Goal: Obtain resource: Download file/media

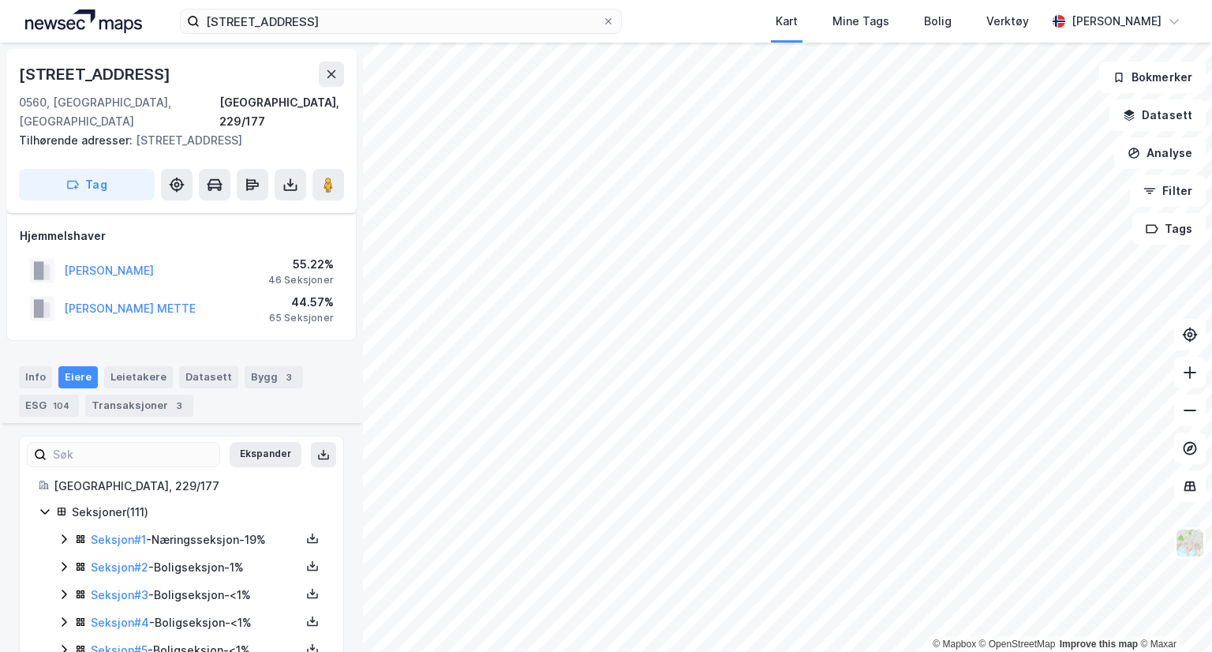
scroll to position [1743, 0]
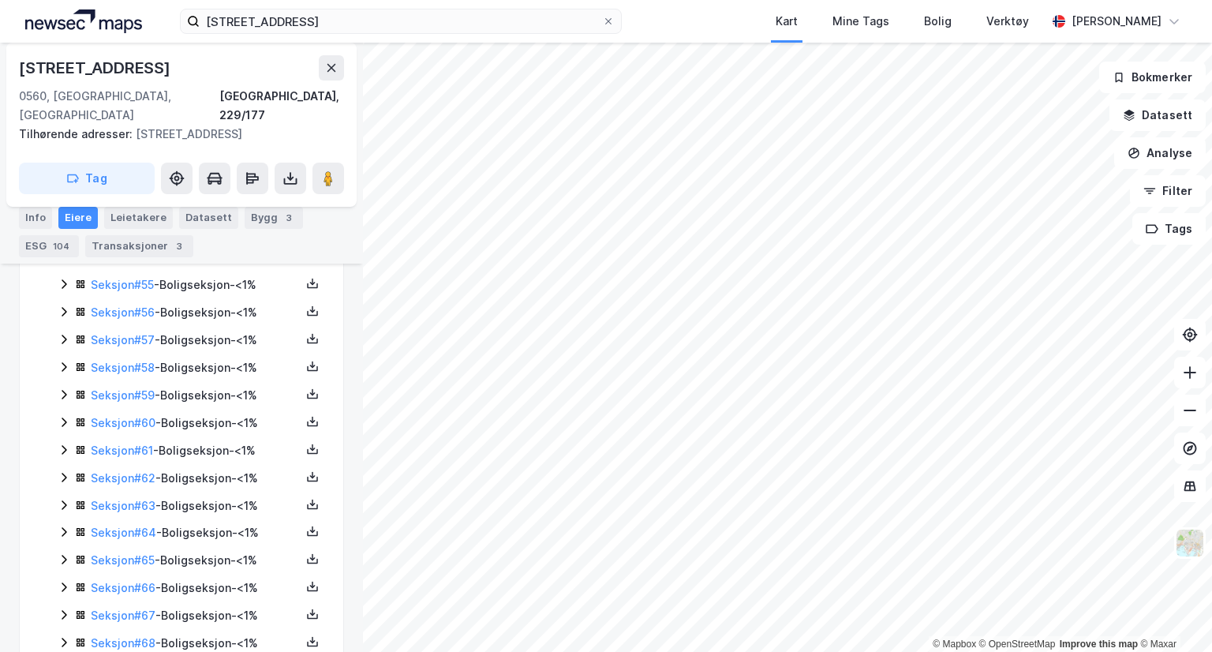
click at [125, 26] on img at bounding box center [83, 21] width 117 height 24
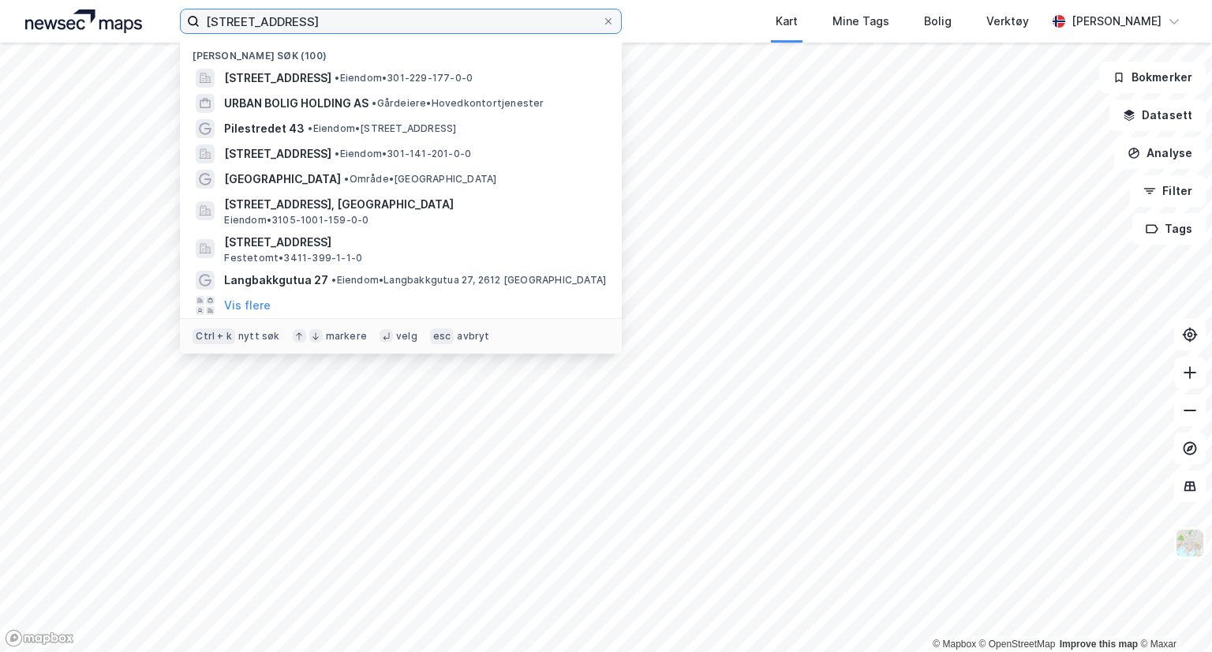
click at [311, 26] on input "[STREET_ADDRESS]" at bounding box center [401, 21] width 402 height 24
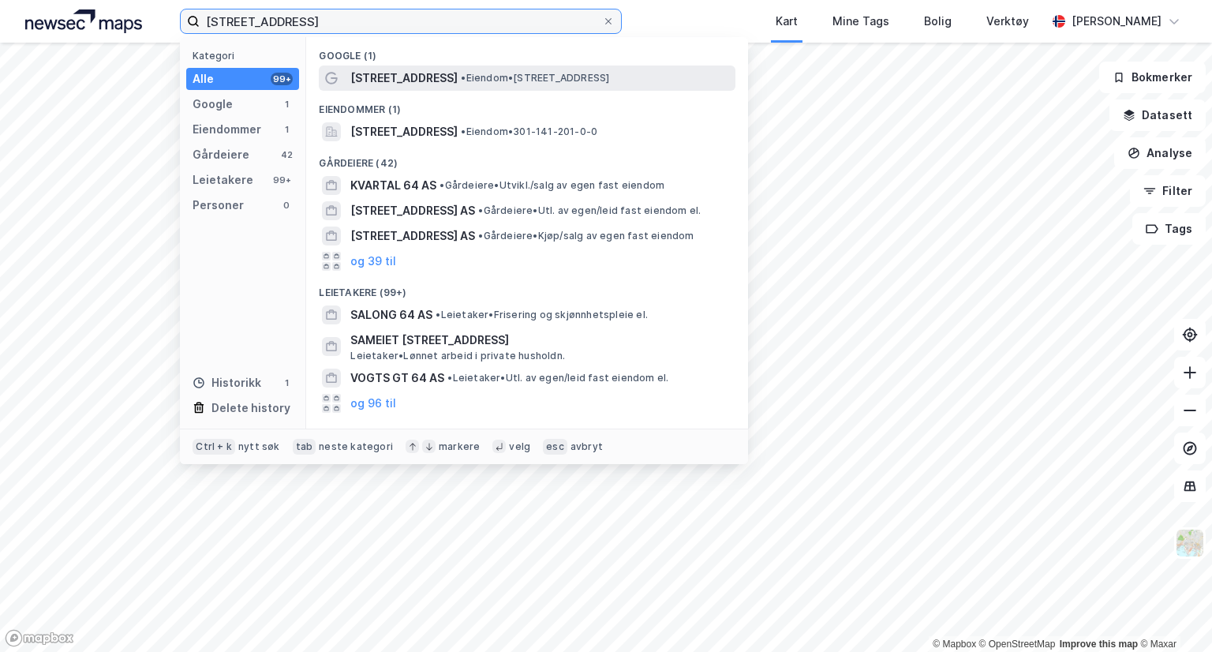
type input "[STREET_ADDRESS]"
click at [442, 69] on div "[STREET_ADDRESS] • Eiendom • [STREET_ADDRESS]" at bounding box center [541, 78] width 382 height 19
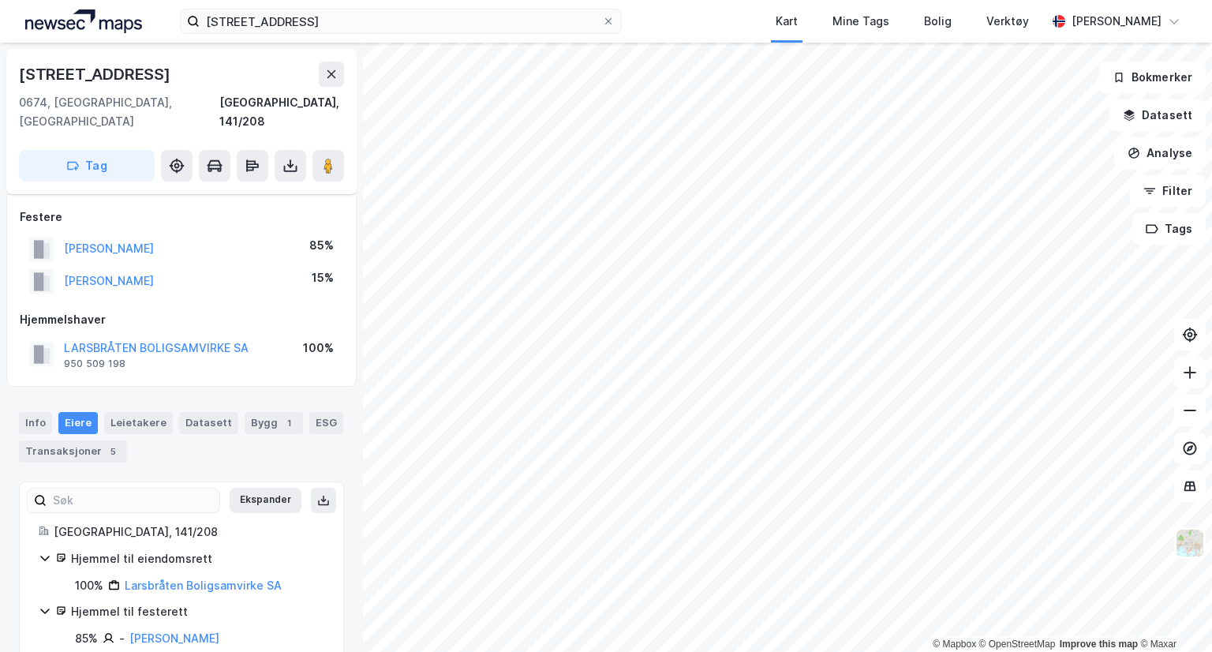
scroll to position [43, 0]
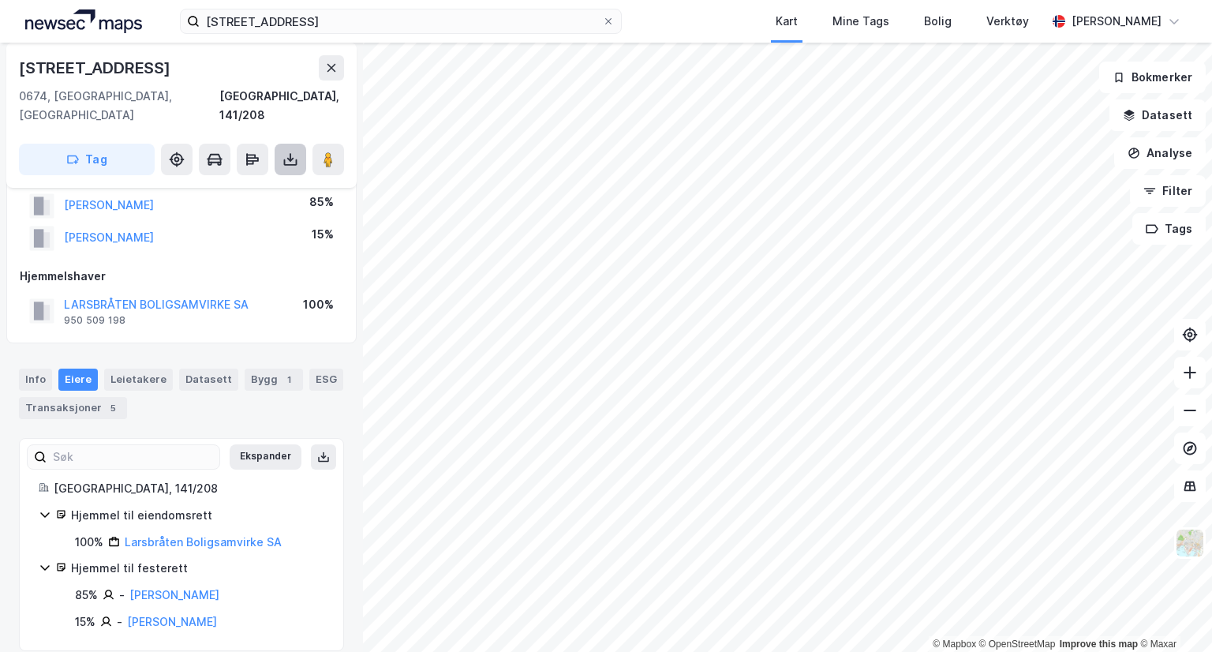
click at [289, 151] on icon at bounding box center [290, 159] width 16 height 16
click at [263, 178] on div "Last ned grunnbok" at bounding box center [222, 190] width 168 height 25
